Goal: Information Seeking & Learning: Learn about a topic

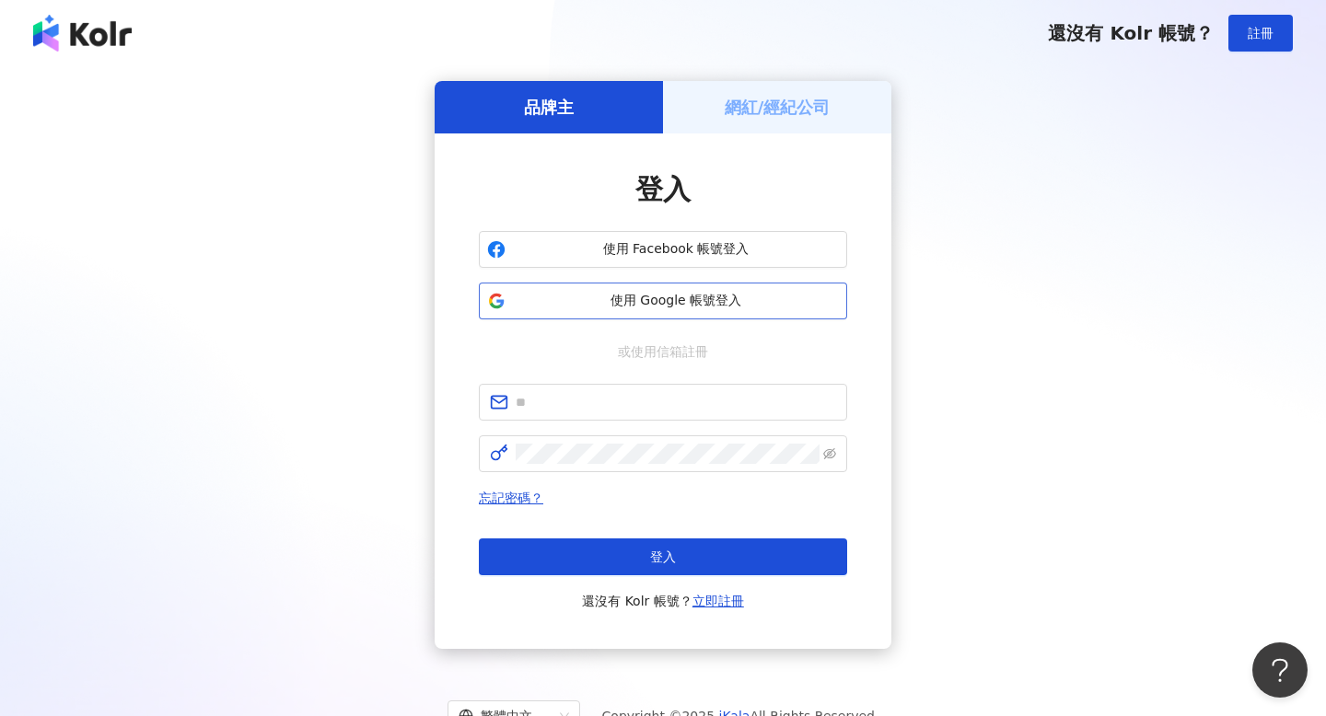
click at [723, 303] on span "使用 Google 帳號登入" at bounding box center [676, 301] width 326 height 18
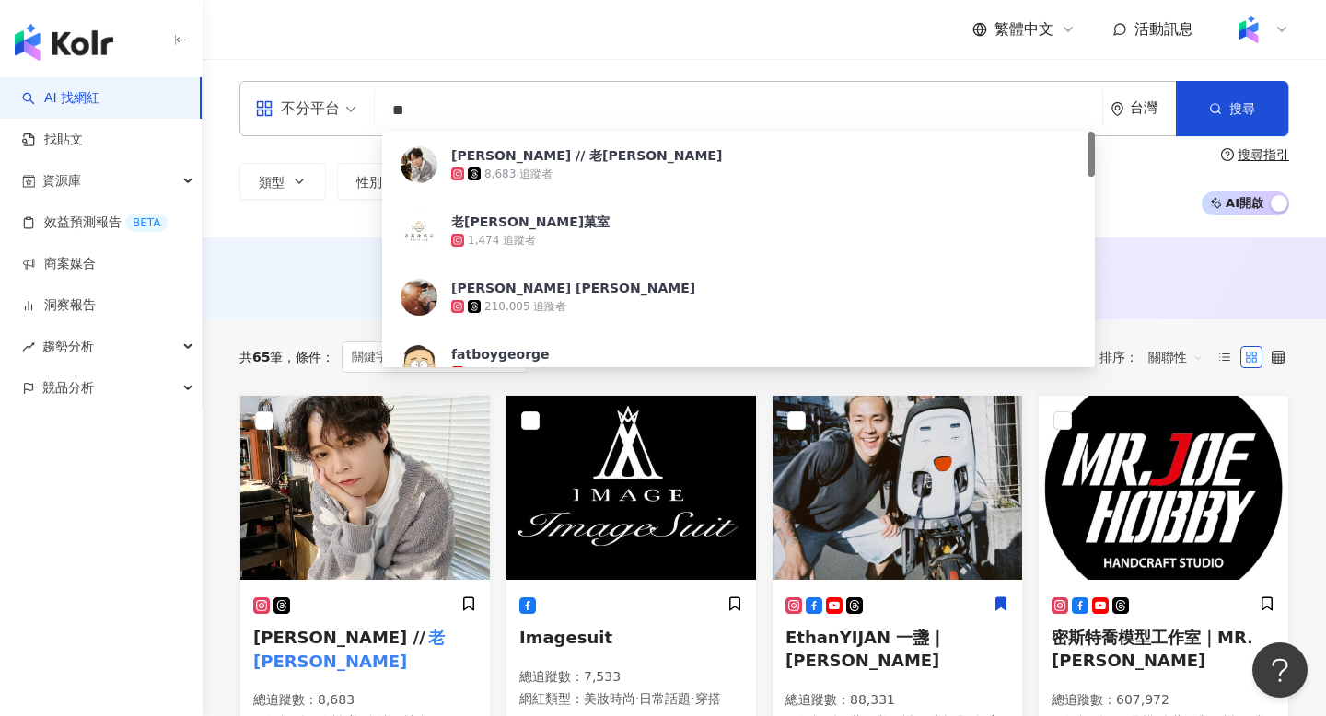
click at [515, 85] on div "不分平台 ** 台灣 搜尋 3d5e720d-cfff-4ecb-bbb7-773d61e78342 Joy Yen // 老喬 8,683 追蹤者 老喬冰菓…" at bounding box center [764, 108] width 1050 height 55
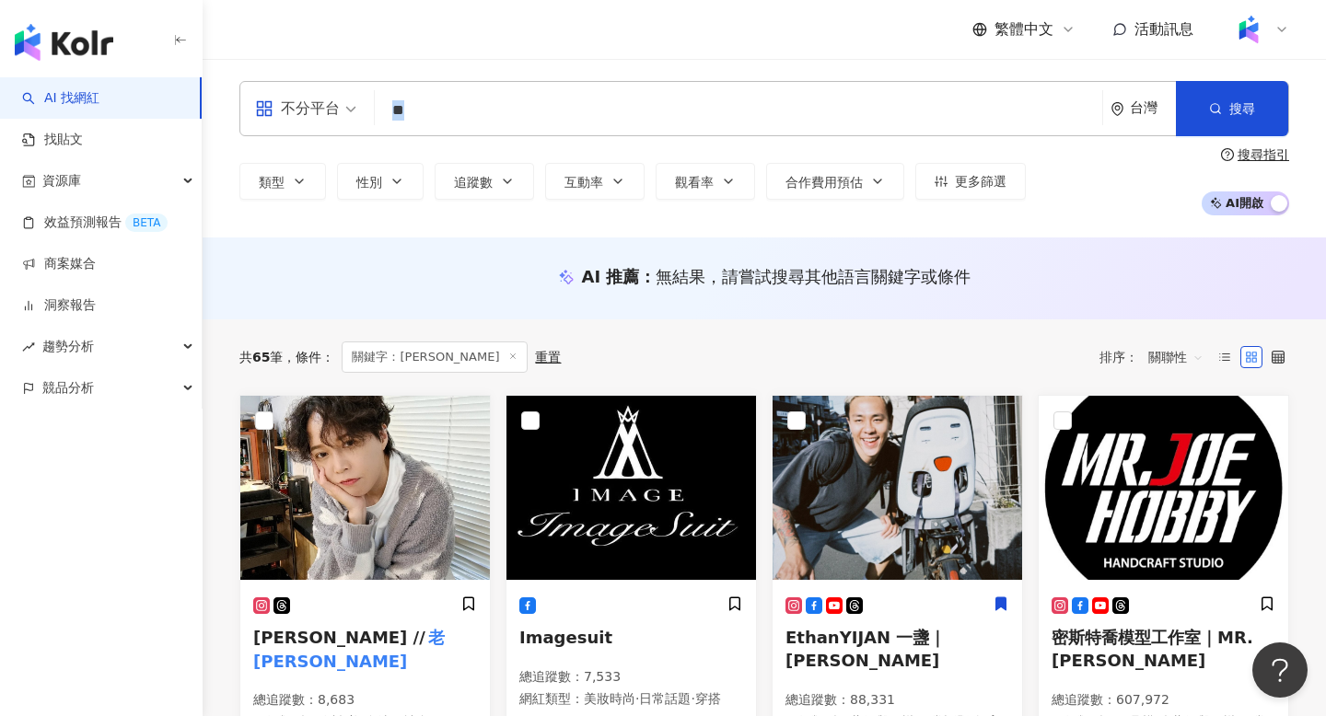
click at [515, 85] on div "不分平台 ** 台灣 搜尋 3d5e720d-cfff-4ecb-bbb7-773d61e78342 Joy Yen // 老喬 8,683 追蹤者 老喬冰菓…" at bounding box center [764, 108] width 1050 height 55
click at [498, 122] on input "**" at bounding box center [738, 110] width 713 height 35
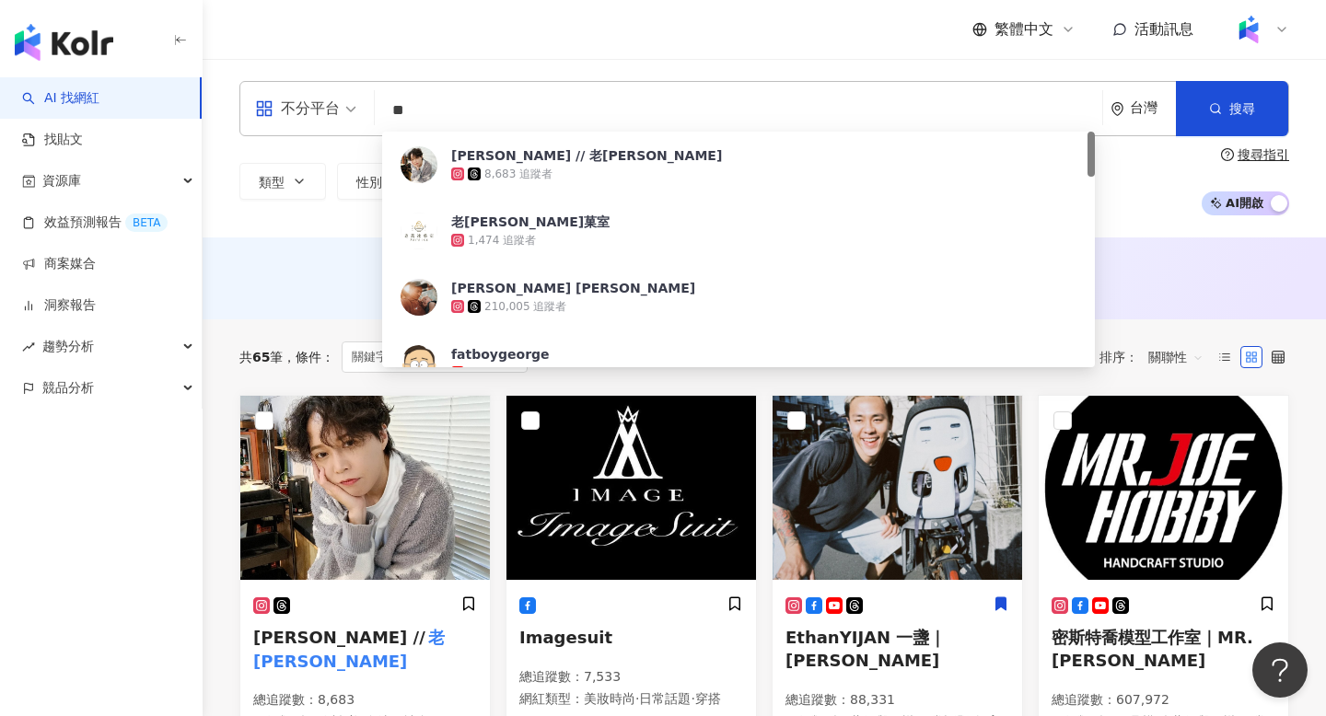
type input "*"
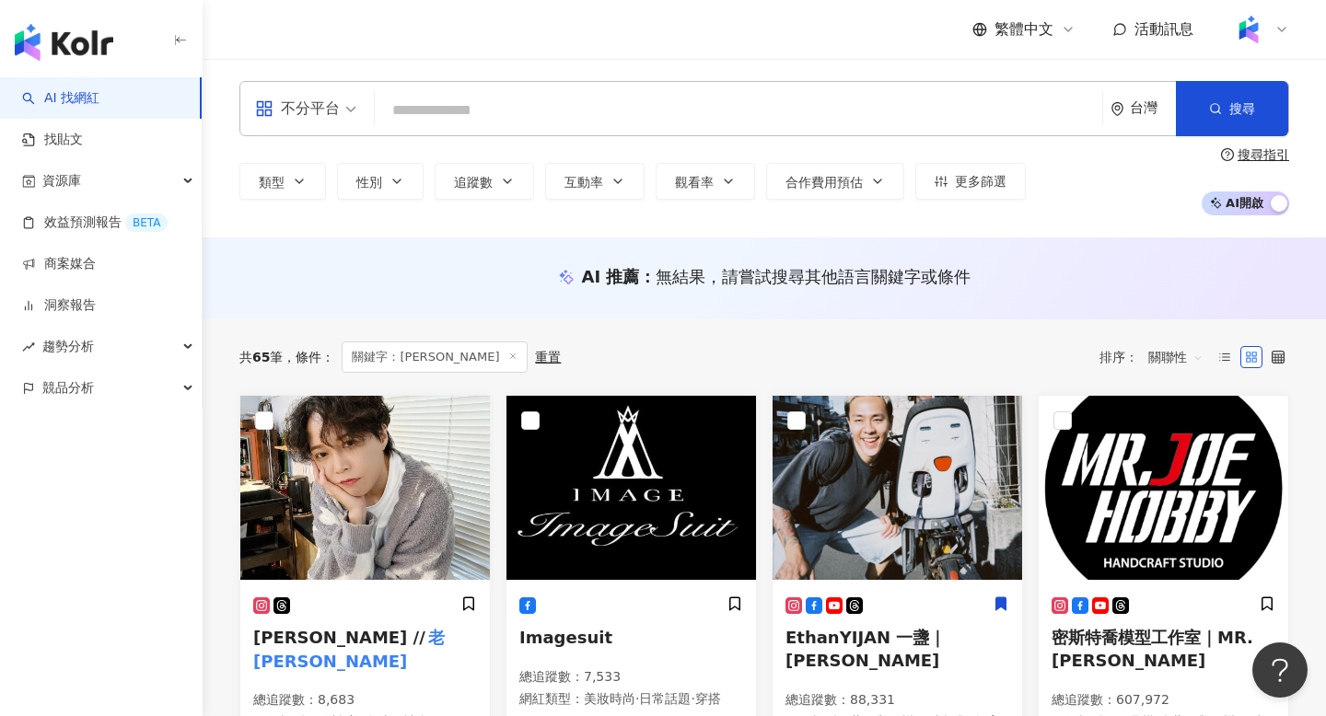
paste input "**********"
type input "**********"
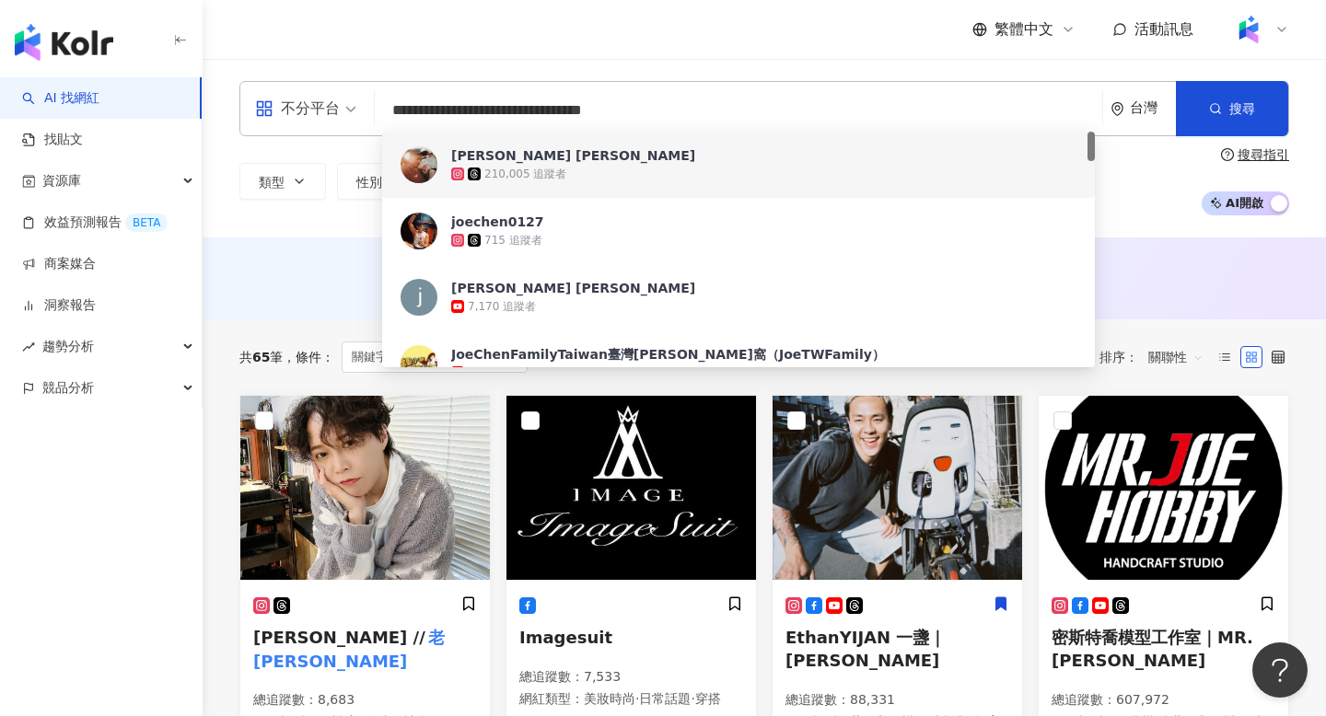
click at [481, 168] on span at bounding box center [476, 174] width 17 height 13
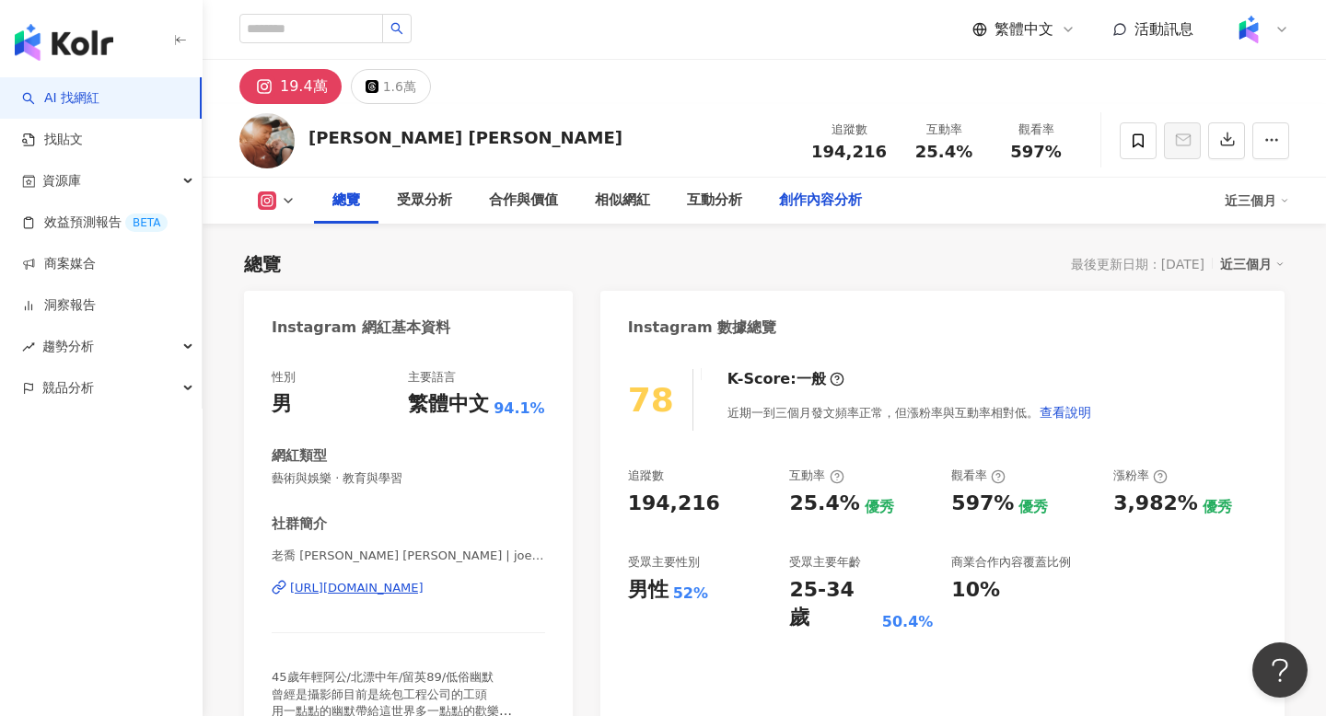
click at [819, 198] on div "創作內容分析" at bounding box center [820, 201] width 83 height 22
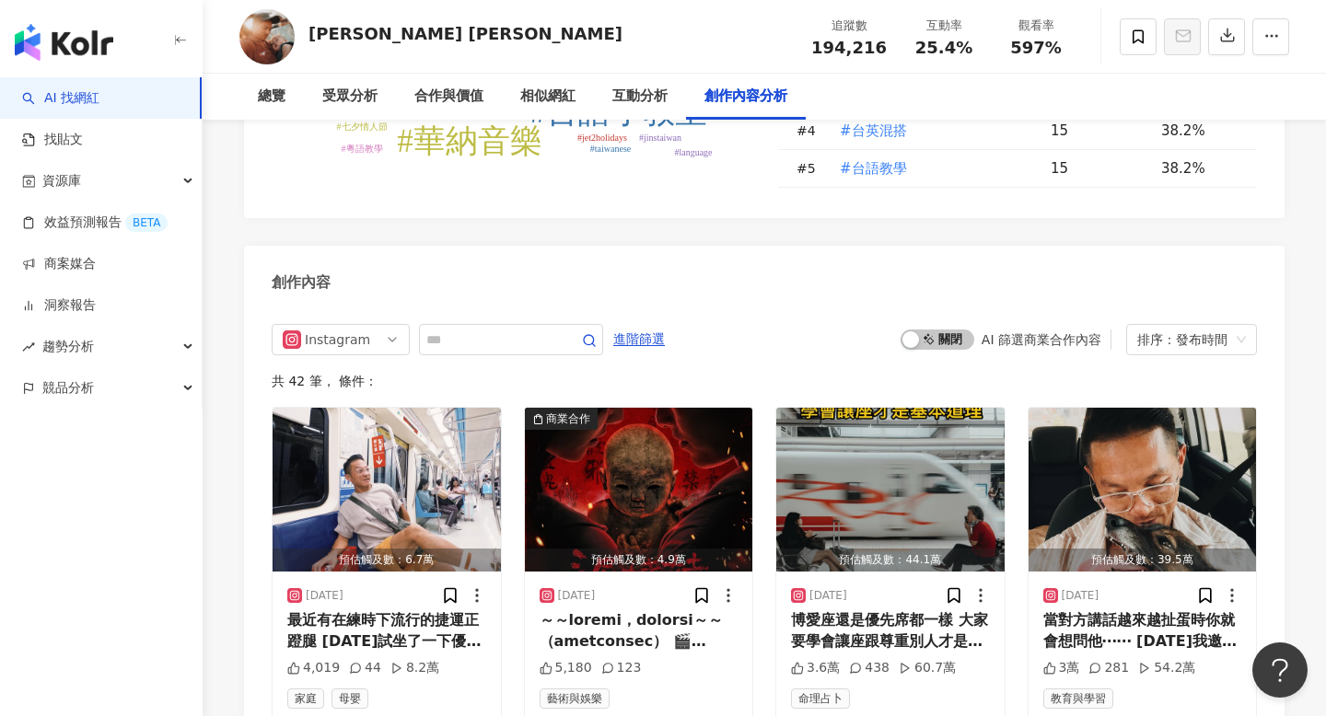
scroll to position [5576, 0]
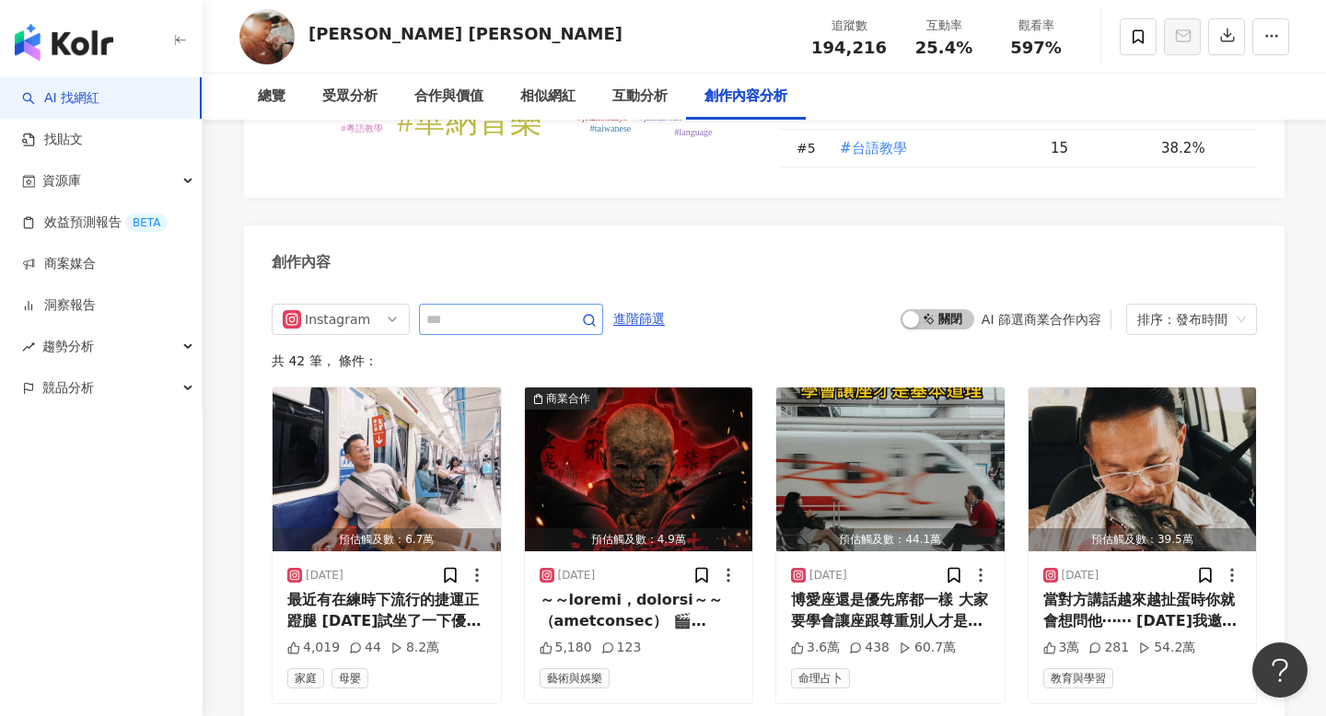
click at [503, 304] on span at bounding box center [511, 319] width 184 height 31
click at [503, 308] on input "text" at bounding box center [490, 319] width 129 height 22
type input "*****"
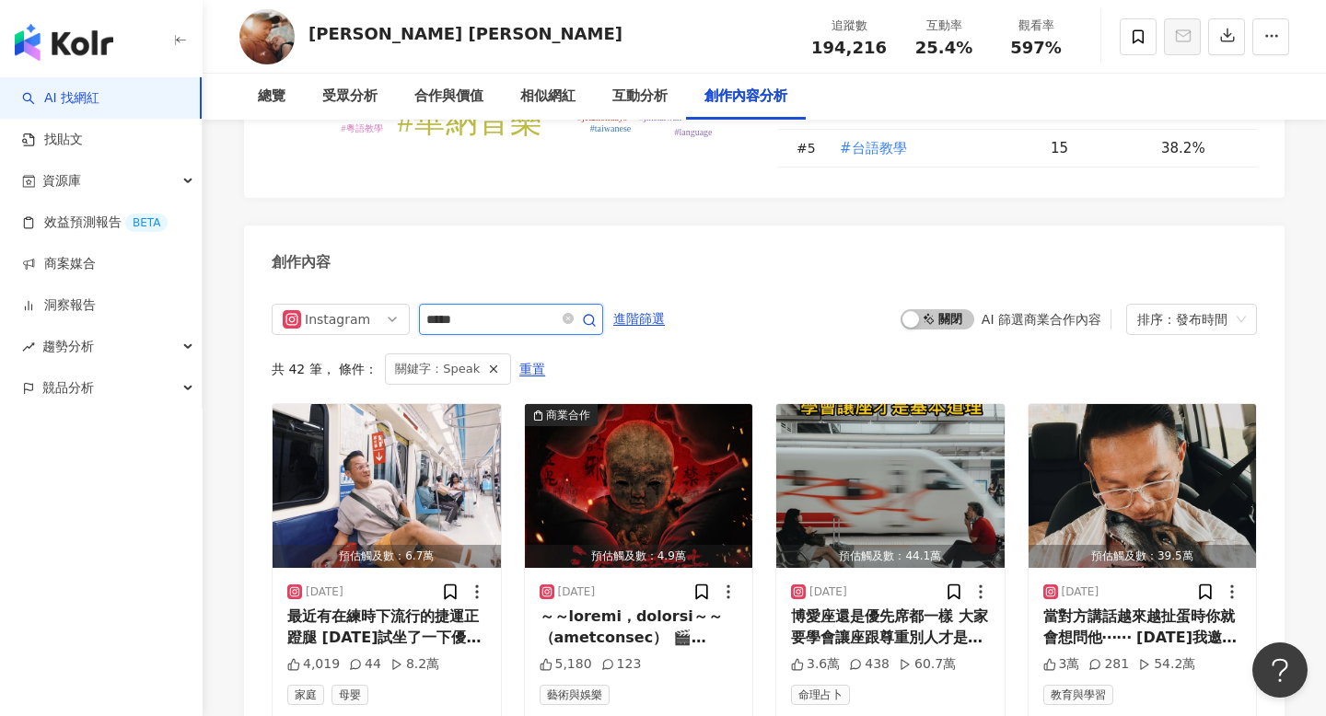
scroll to position [5655, 0]
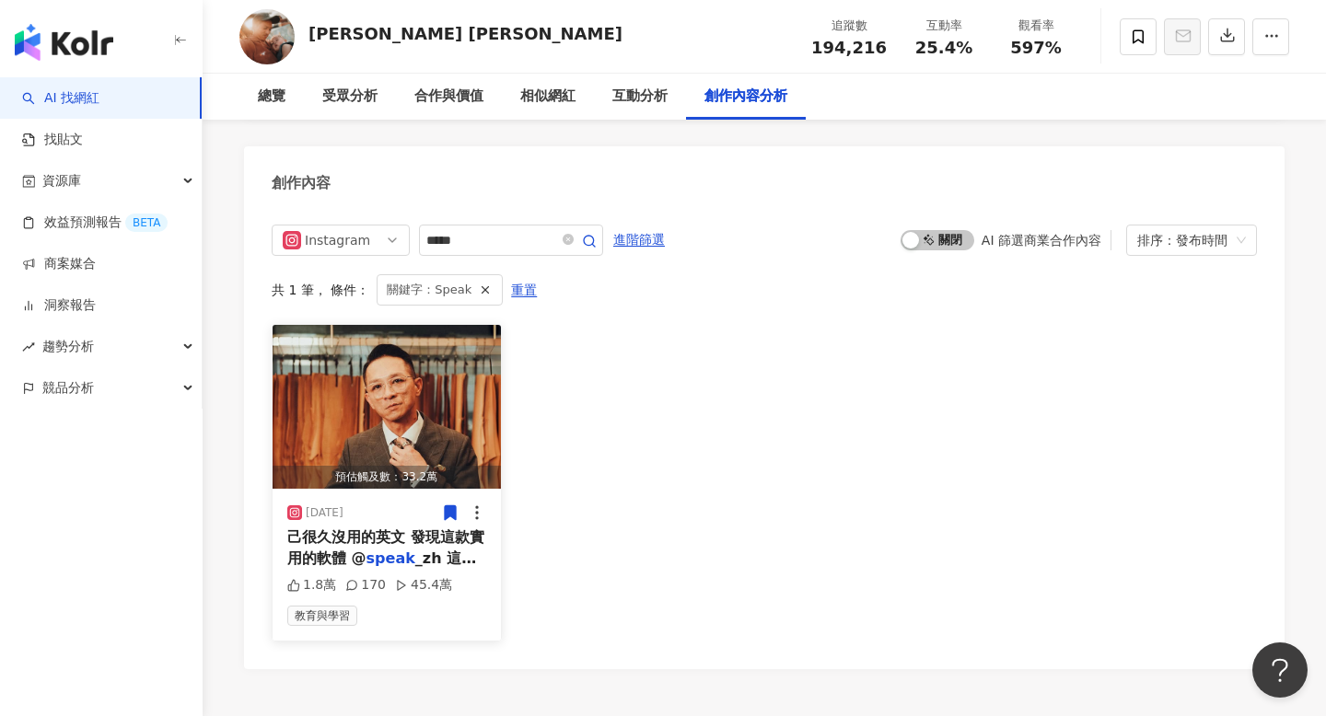
click at [419, 504] on div "[DATE]" at bounding box center [386, 513] width 199 height 18
click at [613, 453] on div "預估觸及數：33.2萬 [DATE] 己很久沒用的英文 發現這款實用的軟體 @ speak _zh 這個app最厲害的地 1.8萬 170 45.4萬 教育與…" at bounding box center [764, 482] width 985 height 317
click at [448, 506] on icon at bounding box center [450, 513] width 11 height 14
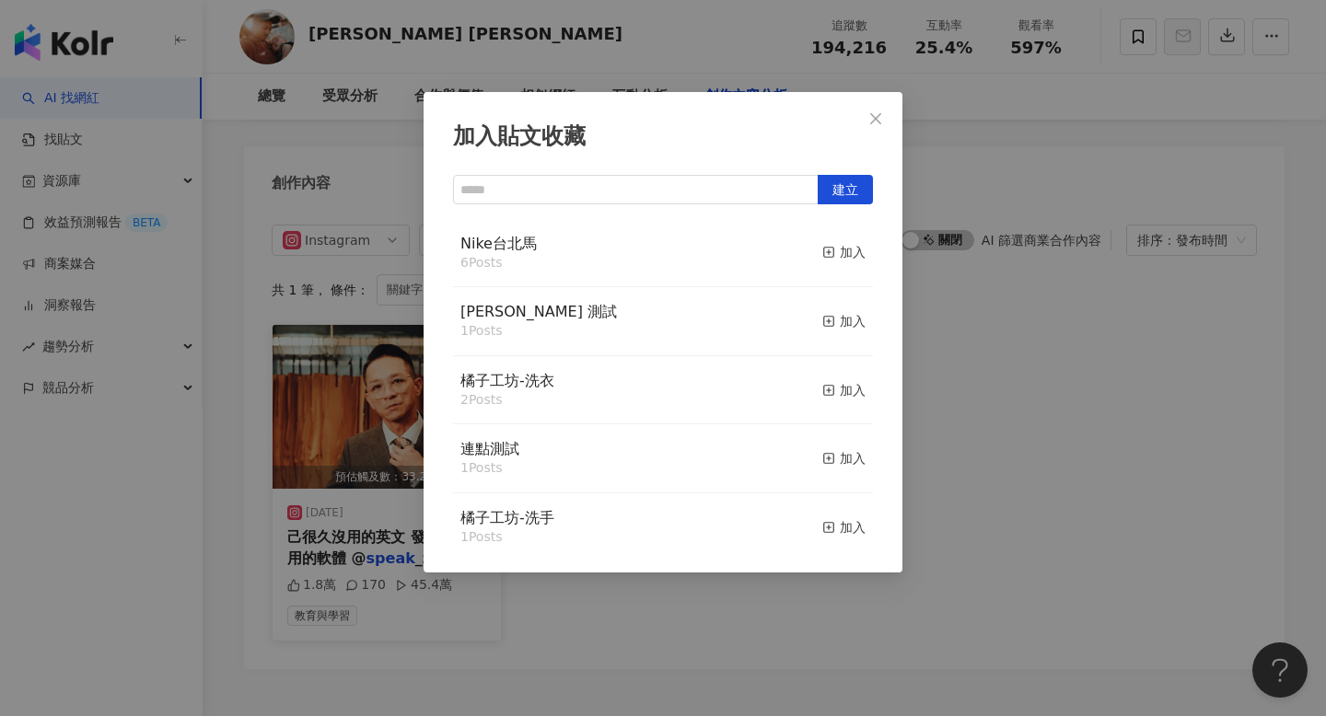
click at [322, 692] on div "加入貼文收藏 建立 Nike台北馬 6 Posts 加入 [PERSON_NAME] 測試 1 Posts 加入 橘子工坊-洗衣 2 Posts 加入 連點測…" at bounding box center [663, 358] width 1326 height 716
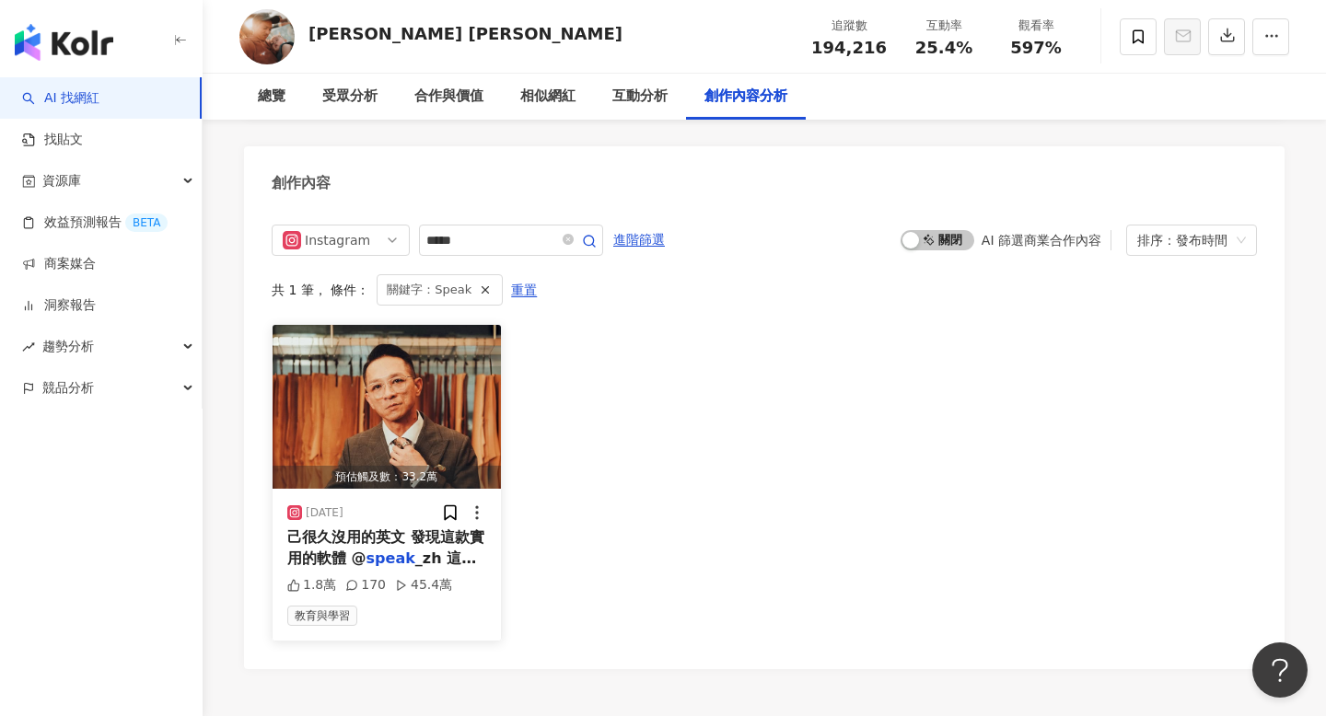
click at [386, 396] on img "button" at bounding box center [387, 407] width 228 height 164
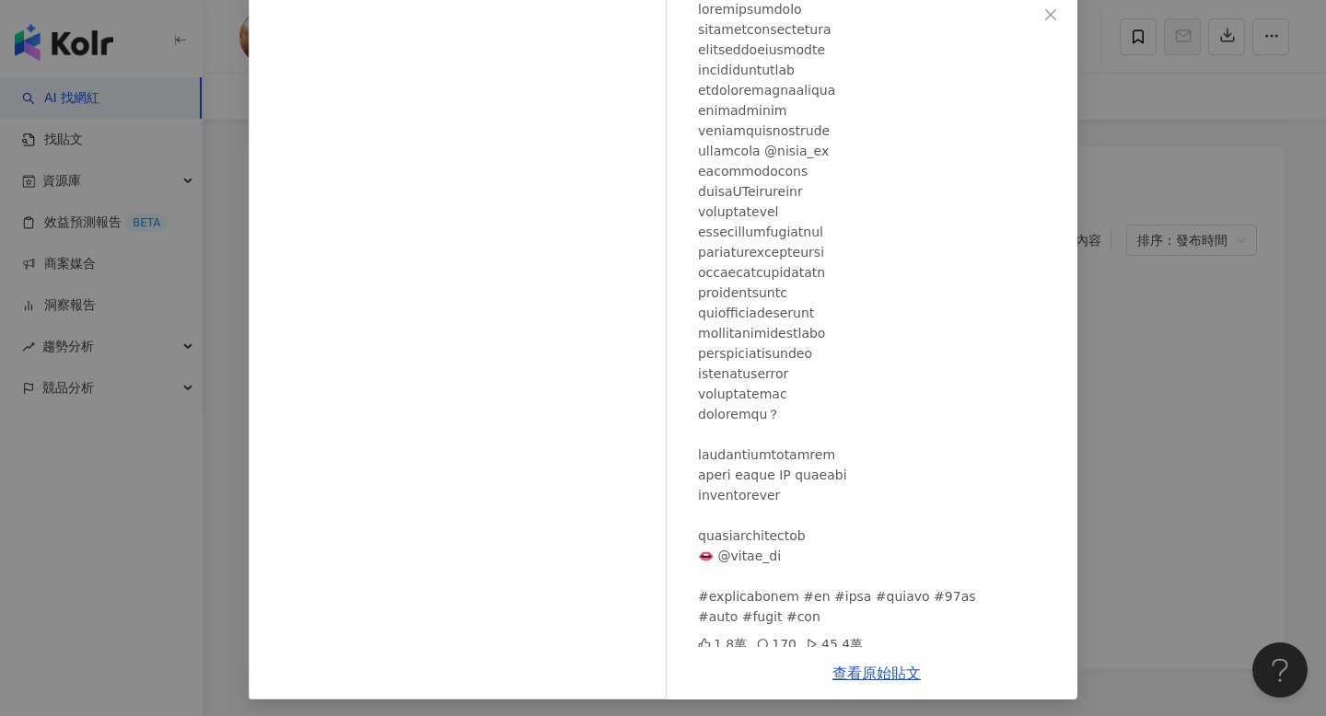
scroll to position [110, 0]
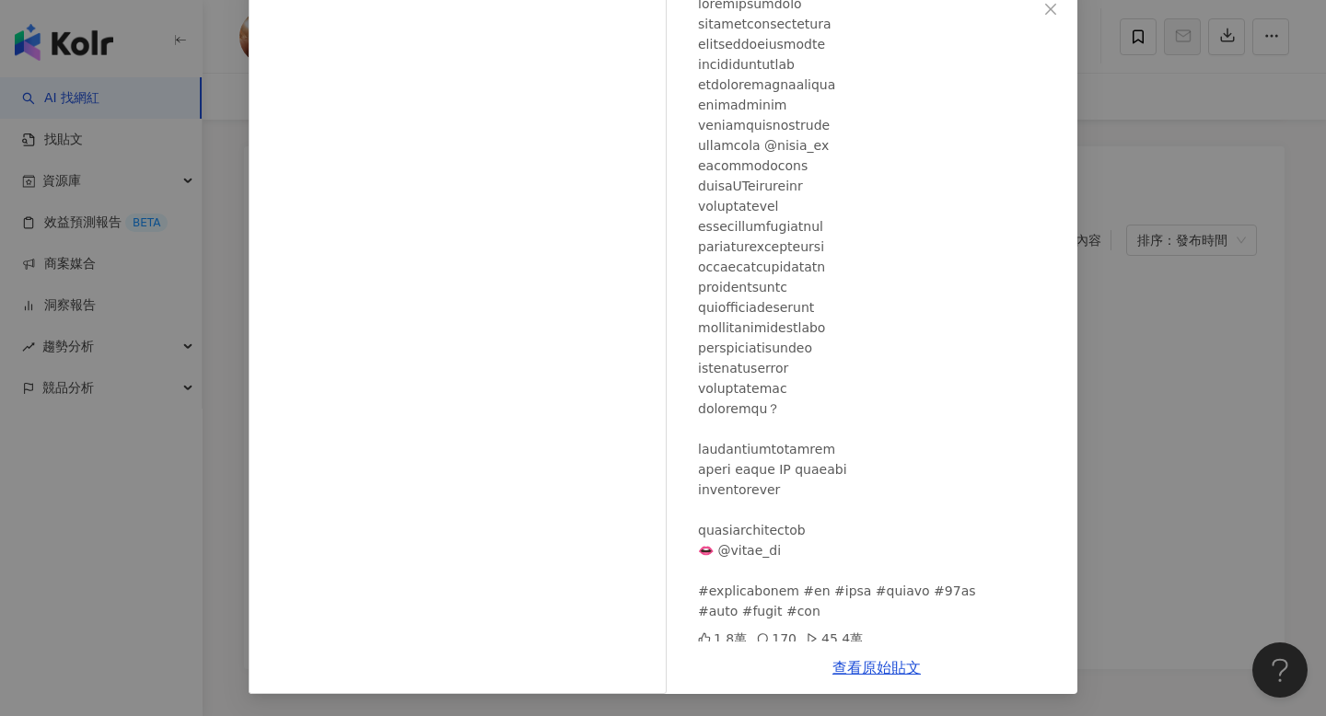
click at [1211, 407] on div "[PERSON_NAME] [PERSON_NAME] [DATE] 1.8萬 170 45.4萬 查看原始貼文" at bounding box center [663, 358] width 1326 height 716
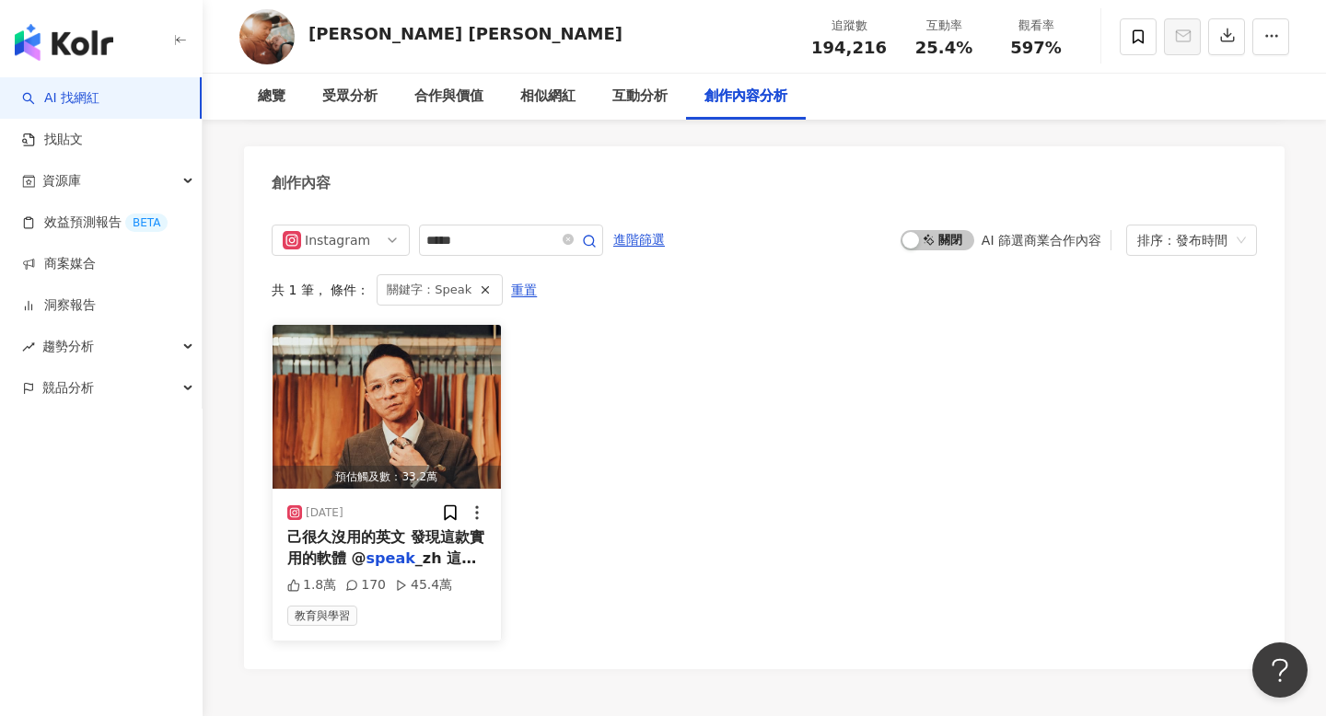
click at [419, 394] on img "button" at bounding box center [387, 407] width 228 height 164
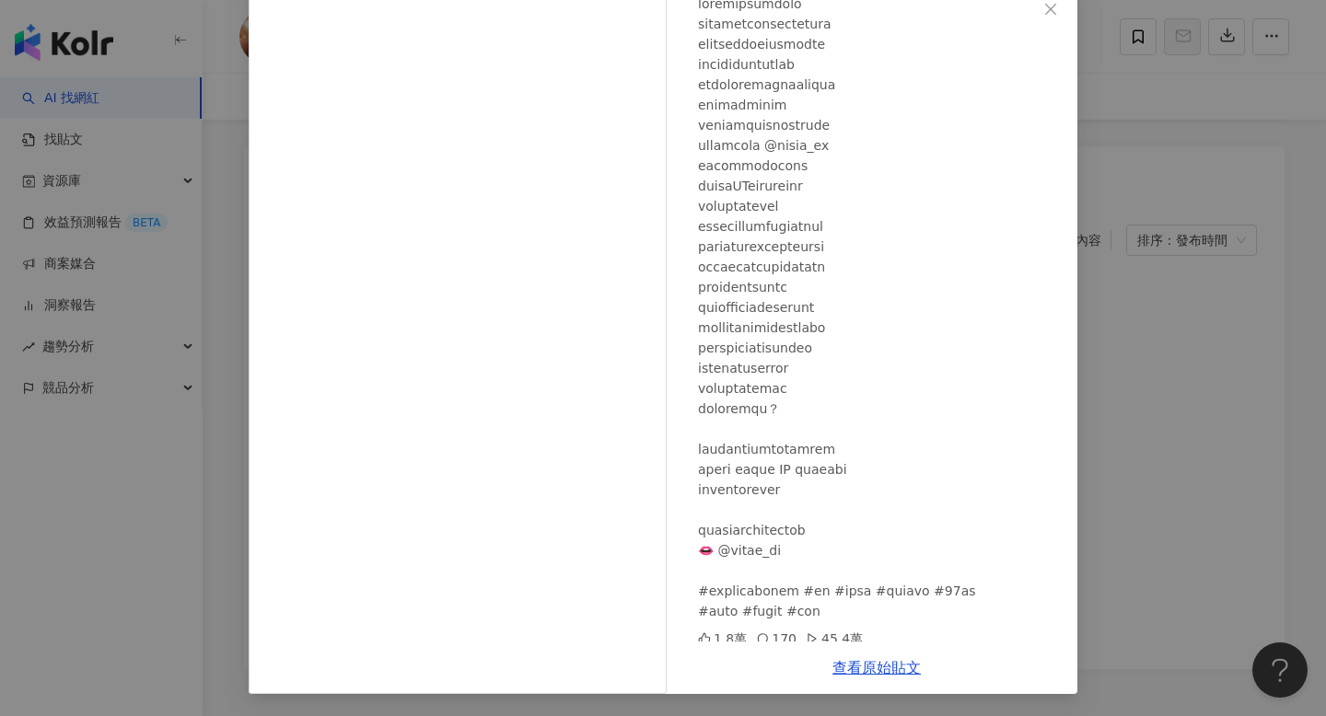
click at [884, 658] on div "查看原始貼文" at bounding box center [876, 668] width 401 height 52
click at [884, 669] on link "查看原始貼文" at bounding box center [876, 667] width 88 height 17
click at [1211, 233] on div "[PERSON_NAME] [PERSON_NAME] [DATE] 1.8萬 170 45.4萬 查看原始貼文" at bounding box center [663, 358] width 1326 height 716
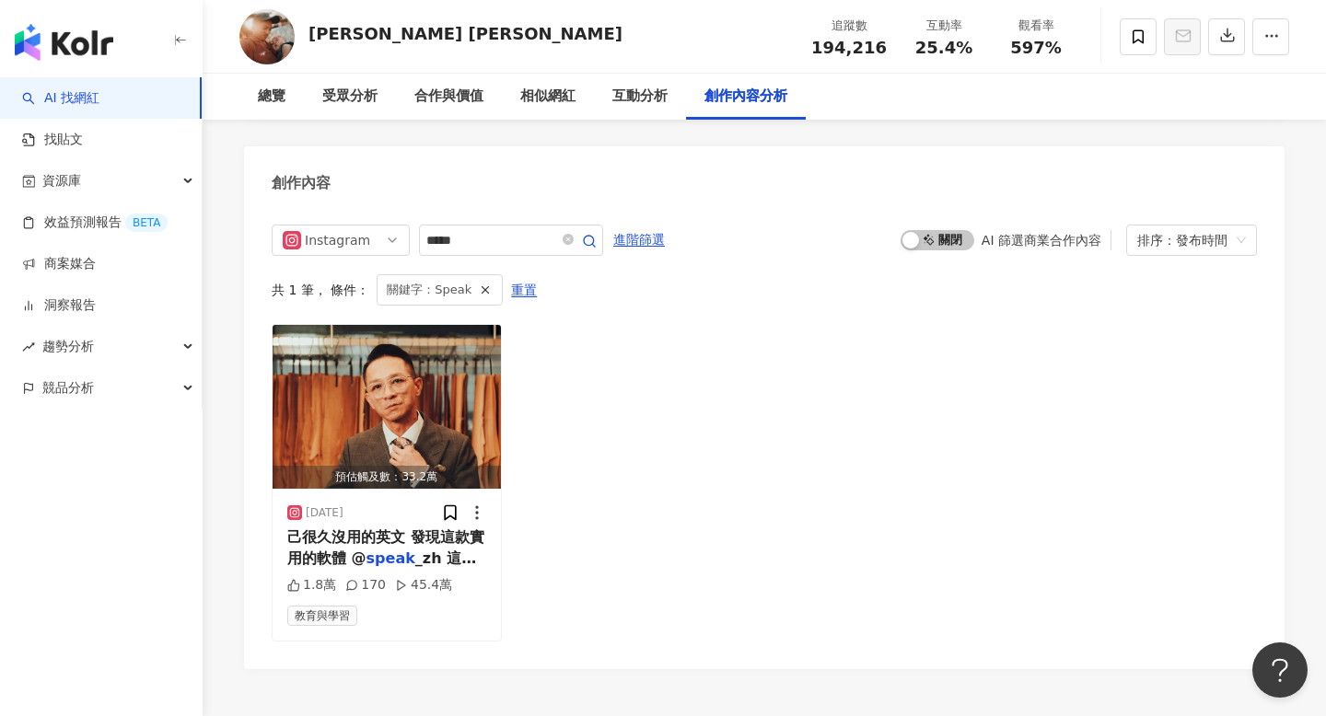
click at [829, 36] on div "追蹤數 194,216" at bounding box center [849, 37] width 98 height 40
copy span "194,216"
click at [931, 46] on span "25.4%" at bounding box center [943, 48] width 57 height 18
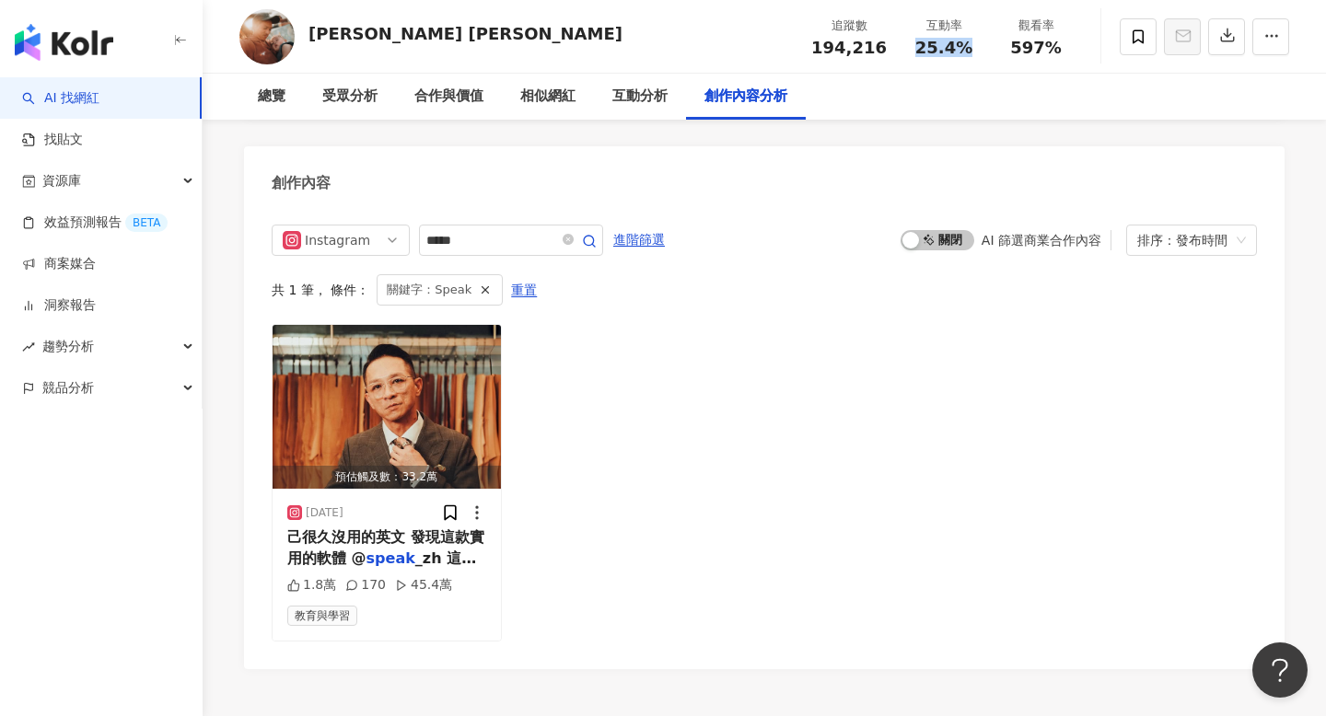
click at [931, 46] on span "25.4%" at bounding box center [943, 48] width 57 height 18
copy span "25.4%"
click at [1032, 52] on span "597%" at bounding box center [1036, 48] width 52 height 18
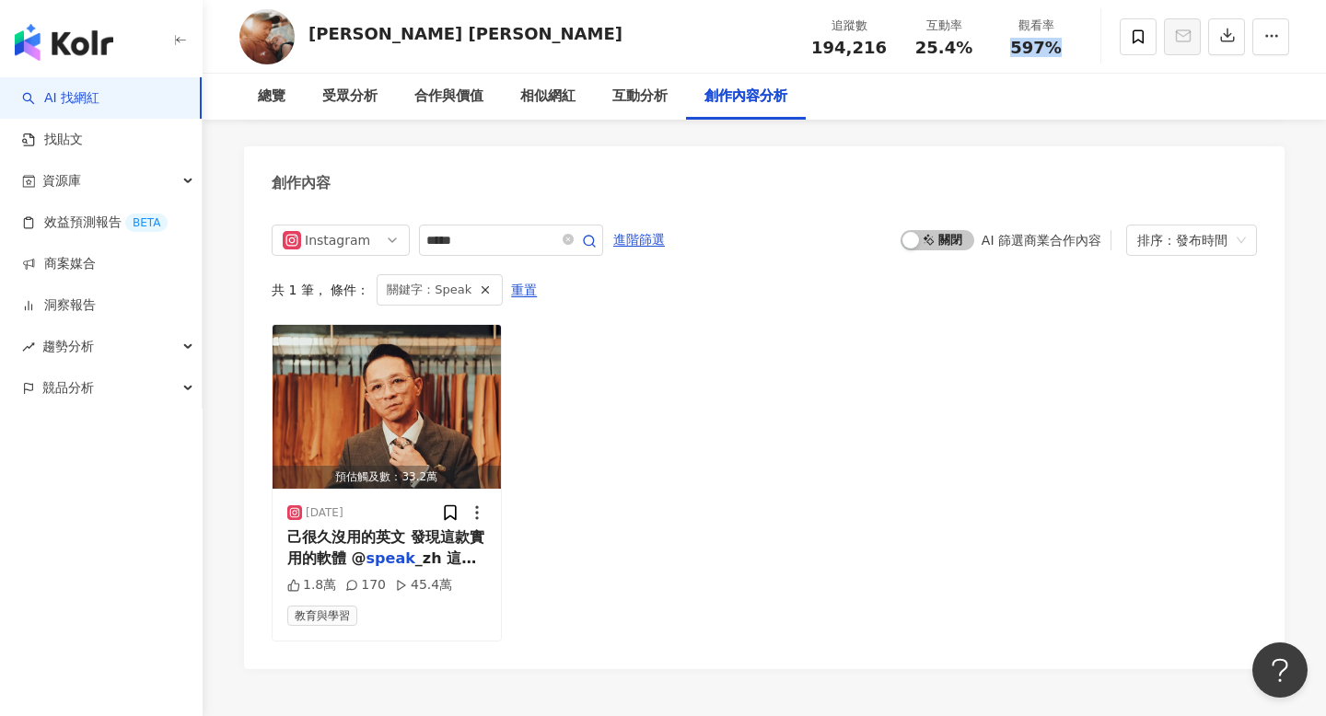
copy span "597%"
click at [637, 95] on div "互動分析" at bounding box center [639, 97] width 55 height 22
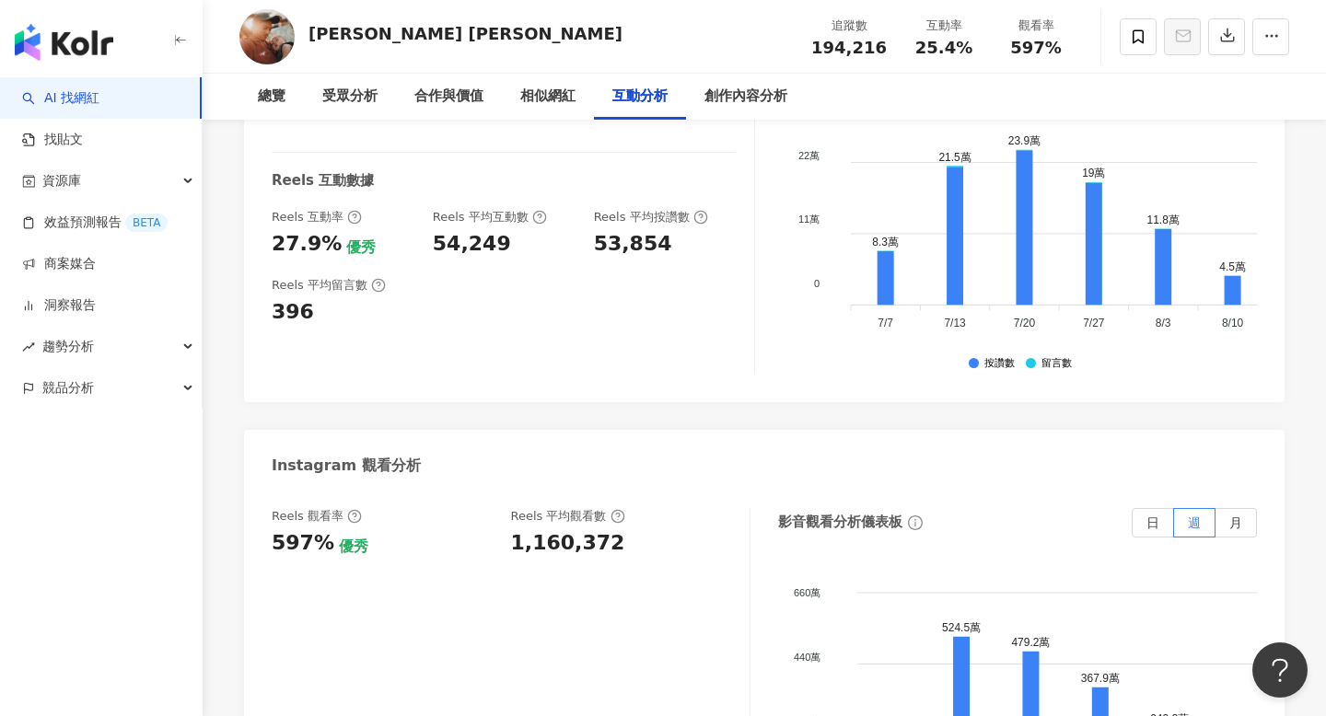
scroll to position [3961, 0]
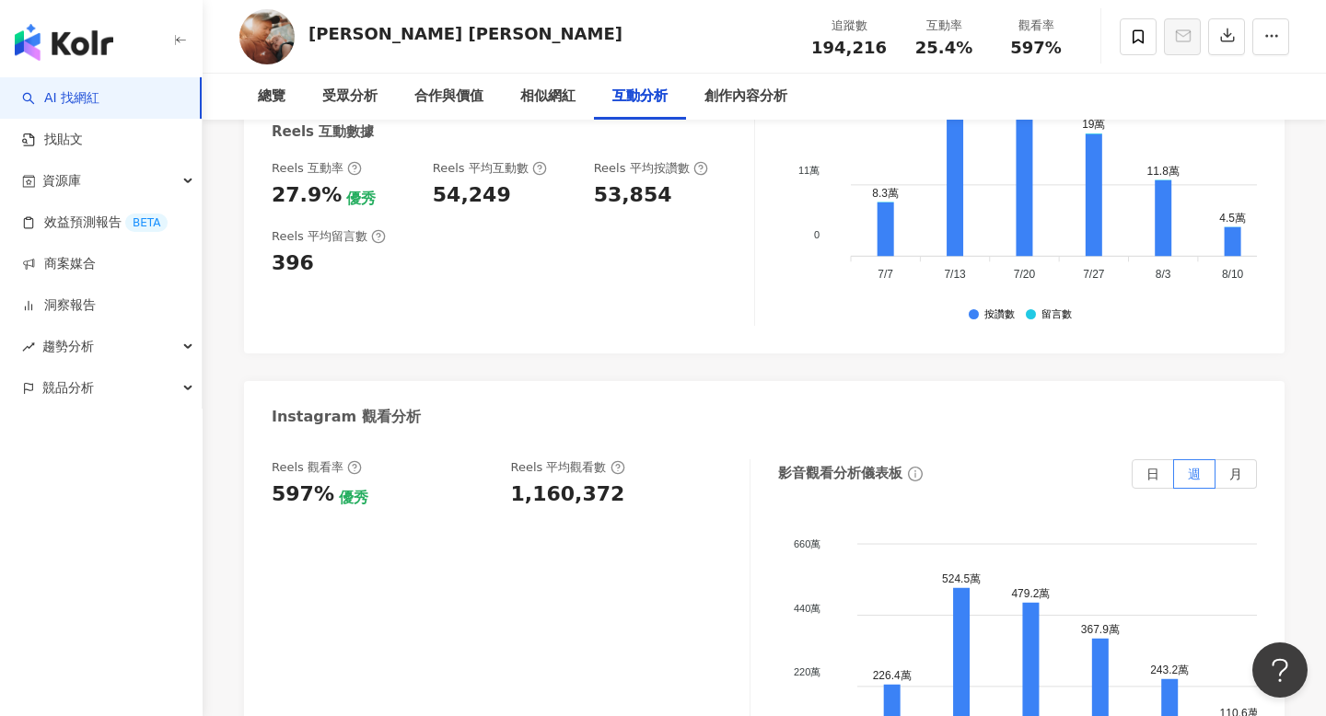
click at [551, 481] on div "1,160,372" at bounding box center [568, 495] width 114 height 29
copy div "1,160,372"
